Goal: Task Accomplishment & Management: Manage account settings

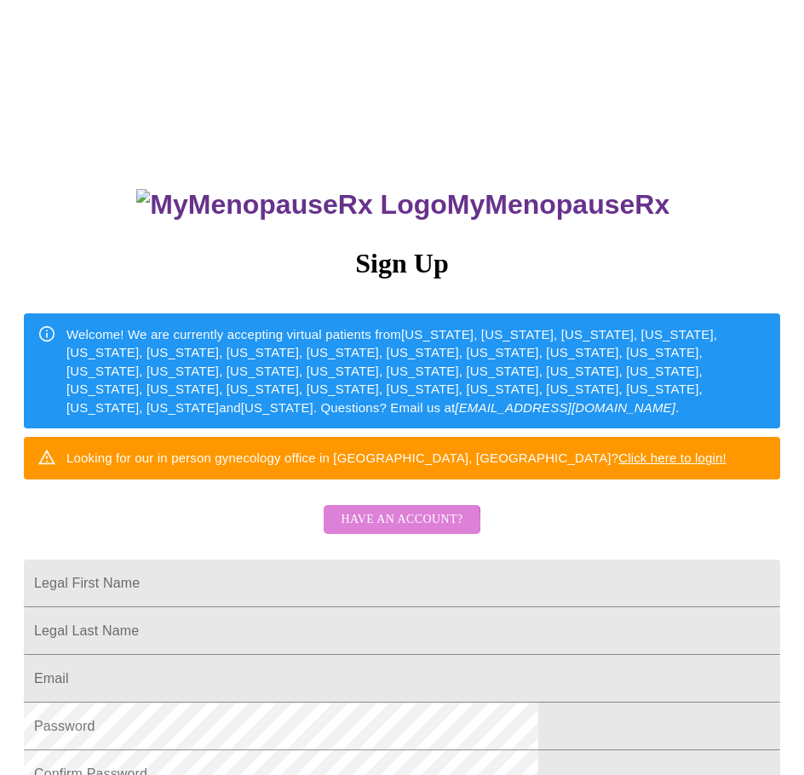
click at [399, 531] on span "Have an account?" at bounding box center [402, 520] width 122 height 21
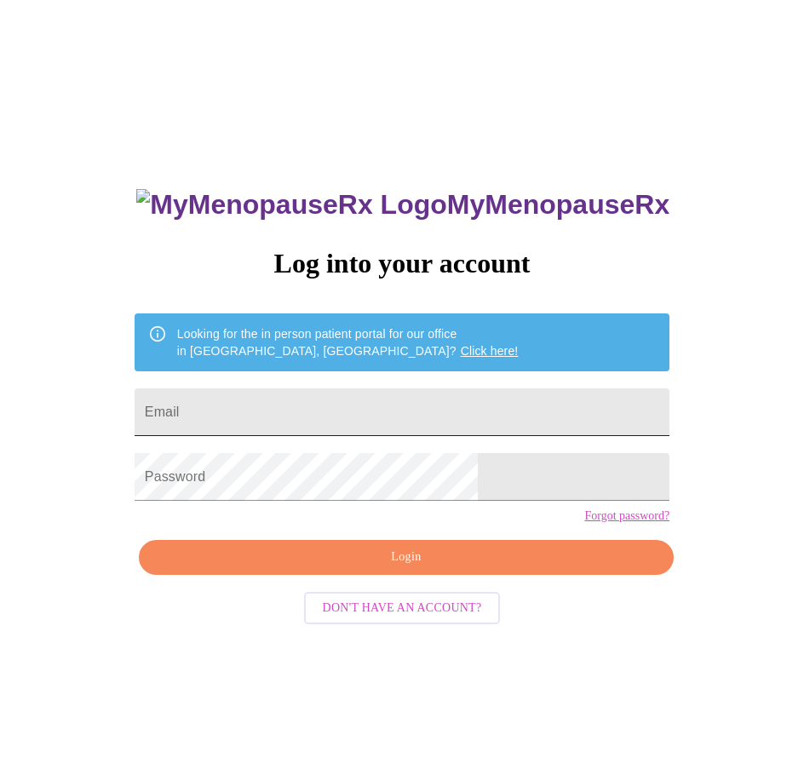
click at [297, 406] on input "Email" at bounding box center [402, 413] width 535 height 48
click at [176, 459] on div "MyMenopauseRx Log into your account Looking for the in person patient portal fo…" at bounding box center [402, 472] width 791 height 930
